Goal: Task Accomplishment & Management: Manage account settings

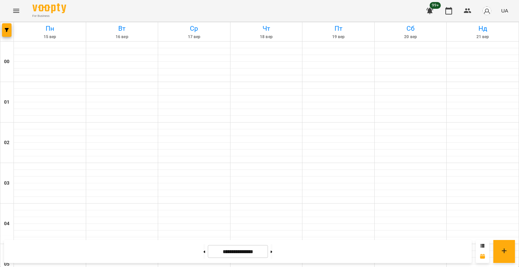
scroll to position [500, 0]
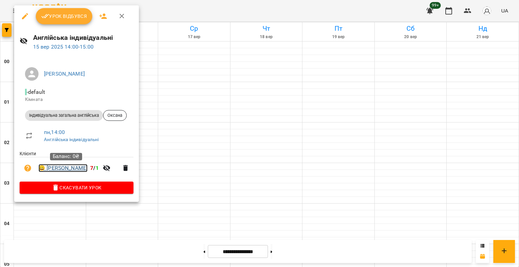
click at [75, 168] on link "😀 [PERSON_NAME]" at bounding box center [63, 168] width 49 height 8
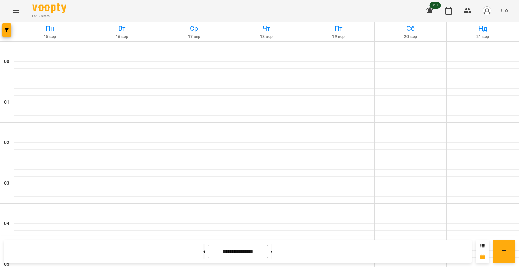
scroll to position [331, 0]
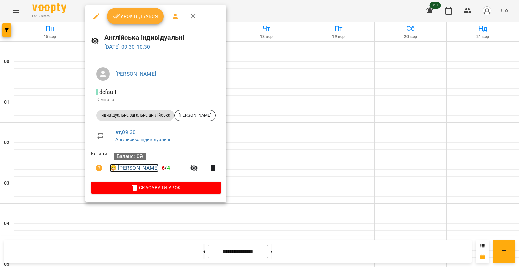
click at [132, 167] on link "😀 [PERSON_NAME]" at bounding box center [134, 168] width 49 height 8
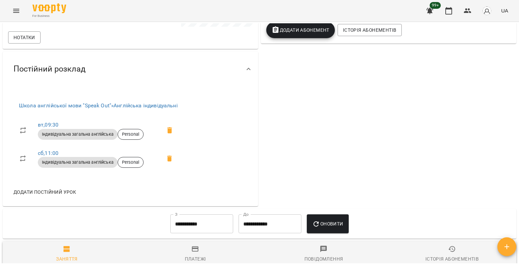
scroll to position [372, 0]
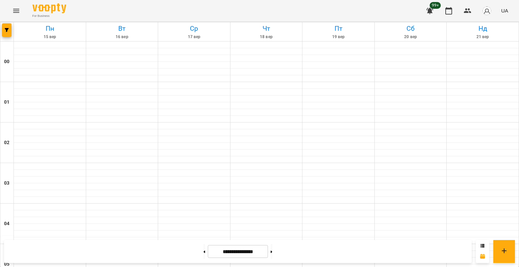
scroll to position [338, 0]
click at [5, 28] on icon "button" at bounding box center [7, 30] width 4 height 4
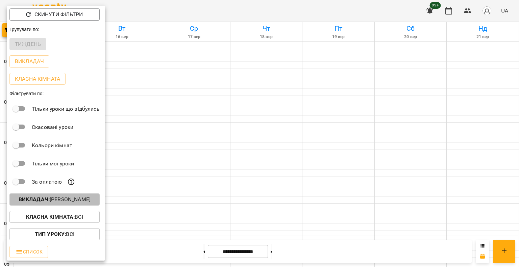
click at [69, 200] on p "Викладач : [PERSON_NAME]" at bounding box center [55, 200] width 72 height 8
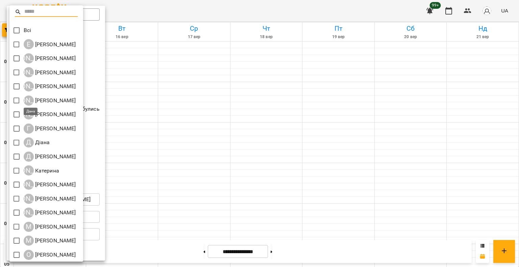
scroll to position [72, 0]
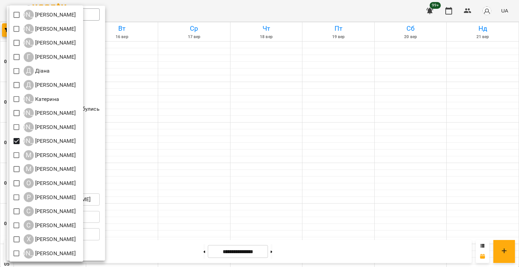
click at [276, 105] on div at bounding box center [259, 133] width 519 height 267
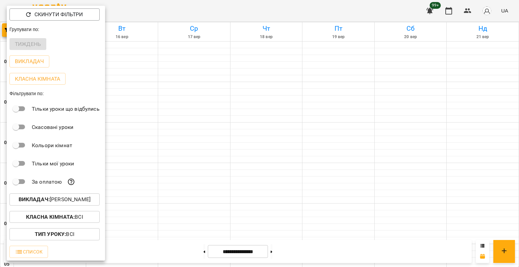
click at [286, 91] on div at bounding box center [259, 133] width 519 height 267
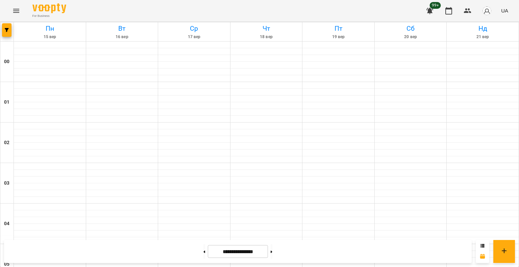
scroll to position [372, 0]
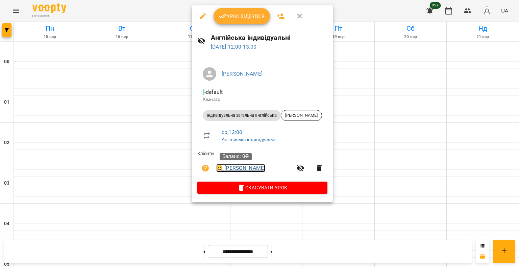
click at [251, 169] on link "😀 [PERSON_NAME]" at bounding box center [240, 168] width 49 height 8
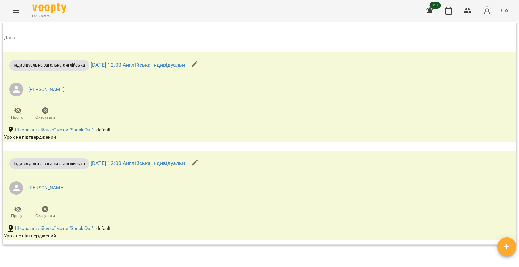
scroll to position [380, 0]
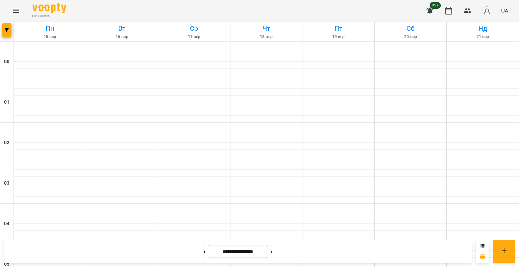
scroll to position [703, 0]
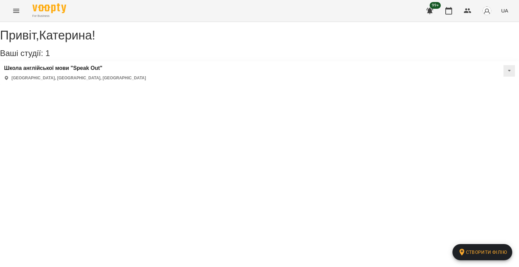
click at [19, 9] on icon "Menu" at bounding box center [16, 11] width 8 height 8
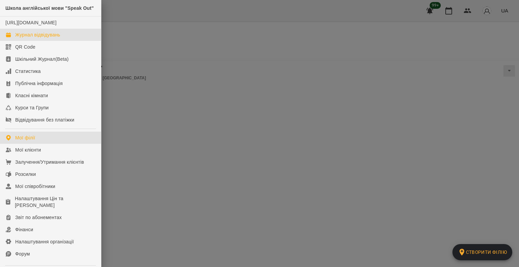
click at [23, 38] on div "Журнал відвідувань" at bounding box center [37, 34] width 45 height 7
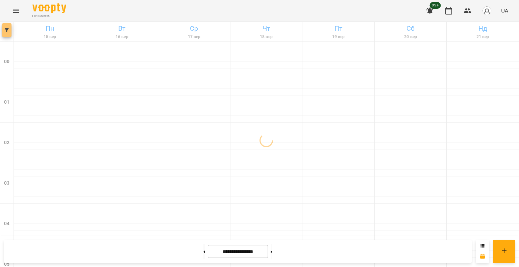
click at [8, 33] on button "button" at bounding box center [6, 30] width 9 height 14
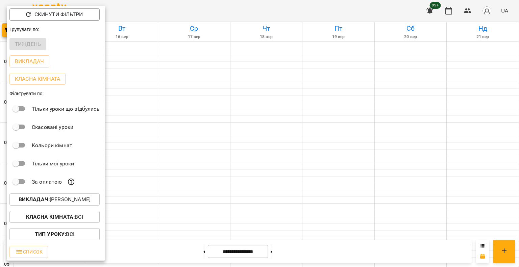
click at [59, 202] on p "Викладач : [PERSON_NAME]" at bounding box center [55, 200] width 72 height 8
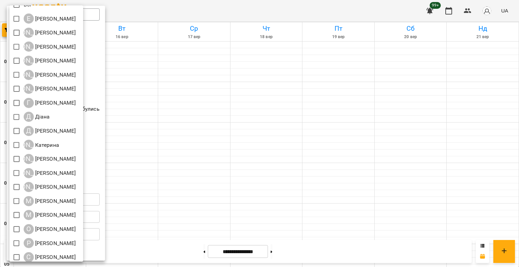
scroll to position [72, 0]
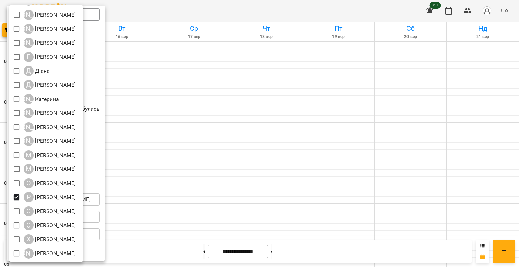
click at [267, 173] on div at bounding box center [259, 133] width 519 height 267
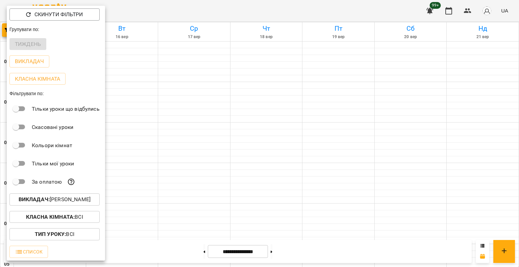
click at [273, 165] on div at bounding box center [259, 133] width 519 height 267
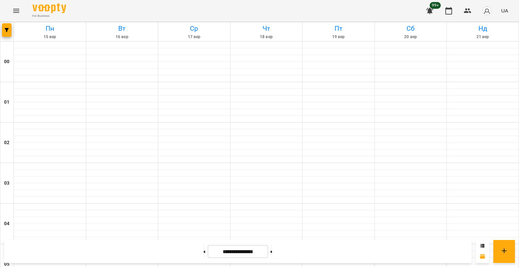
scroll to position [372, 0]
